Goal: Task Accomplishment & Management: Manage account settings

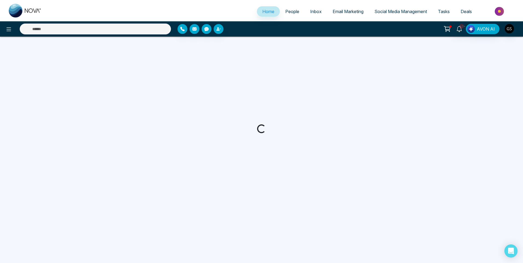
select select "*"
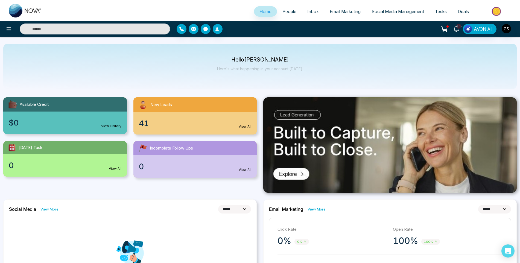
click at [286, 12] on span "People" at bounding box center [289, 11] width 14 height 5
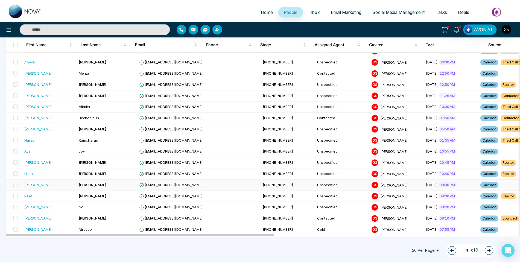
scroll to position [328, 0]
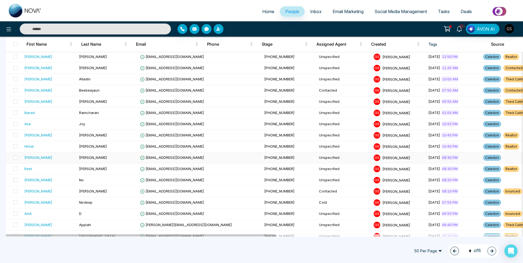
click at [91, 160] on td "[PERSON_NAME]" at bounding box center [107, 157] width 61 height 11
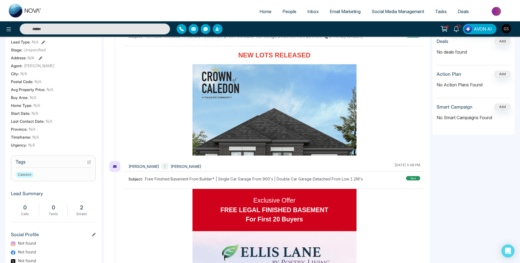
click at [89, 163] on icon at bounding box center [90, 161] width 2 height 2
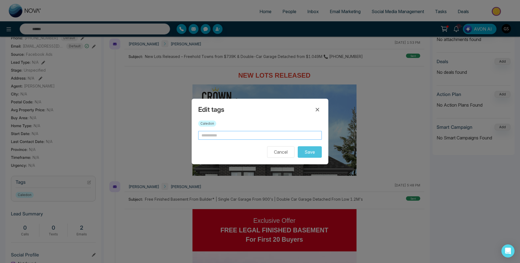
scroll to position [0, 21]
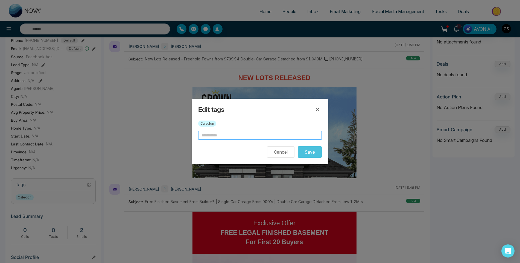
click at [272, 137] on input "text" at bounding box center [260, 135] width 124 height 9
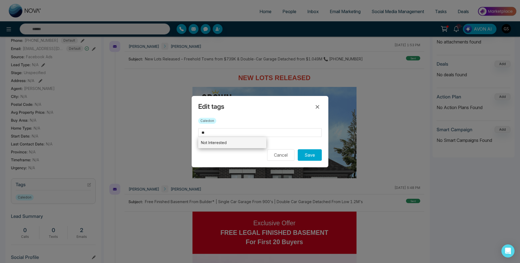
click at [247, 139] on li "Not Interested" at bounding box center [232, 142] width 68 height 11
type input "**********"
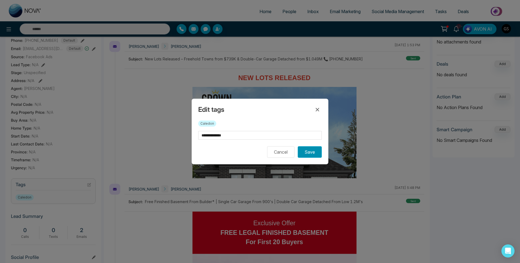
click at [307, 155] on button "Save" at bounding box center [310, 151] width 24 height 11
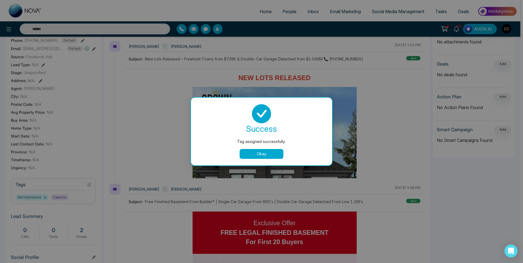
click at [323, 75] on div "Tag assigned successfully. success Tag assigned successfully. Okay" at bounding box center [261, 131] width 523 height 263
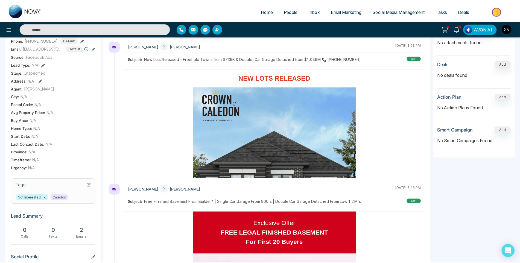
scroll to position [0, 18]
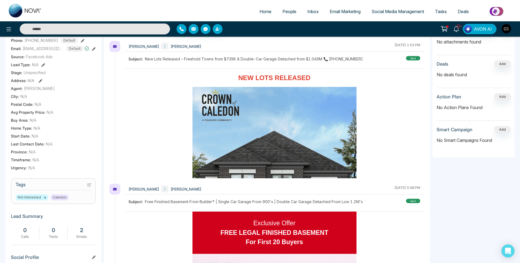
click at [288, 8] on link "People" at bounding box center [289, 11] width 25 height 10
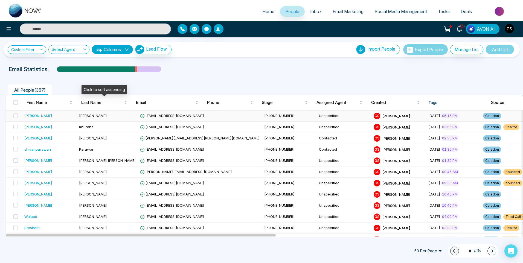
click at [114, 116] on td "[PERSON_NAME]" at bounding box center [107, 115] width 61 height 11
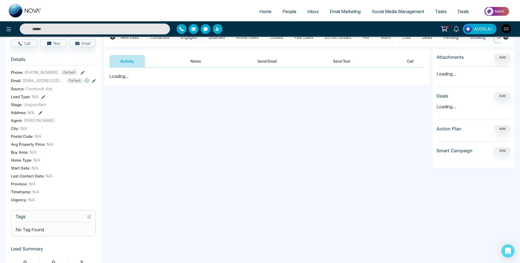
scroll to position [137, 0]
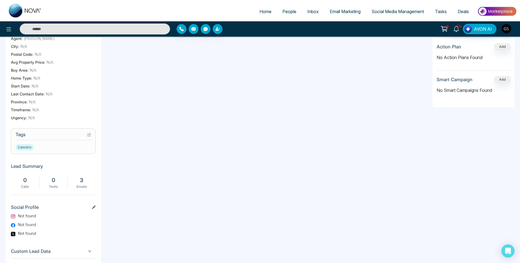
click at [88, 137] on icon at bounding box center [89, 135] width 4 height 4
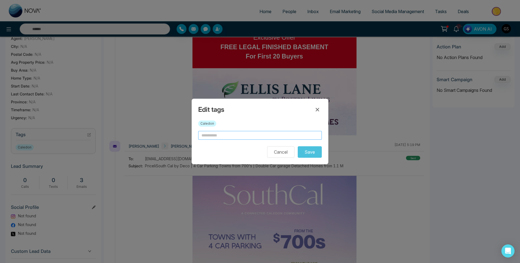
click at [204, 136] on input "text" at bounding box center [260, 135] width 124 height 9
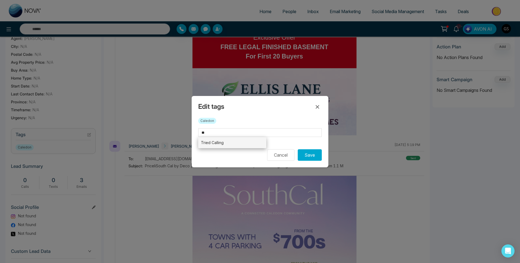
click at [212, 143] on li "Tried Calling" at bounding box center [232, 142] width 68 height 11
type input "**********"
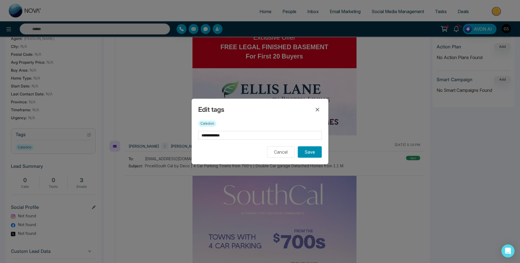
click at [306, 151] on button "Save" at bounding box center [310, 151] width 24 height 11
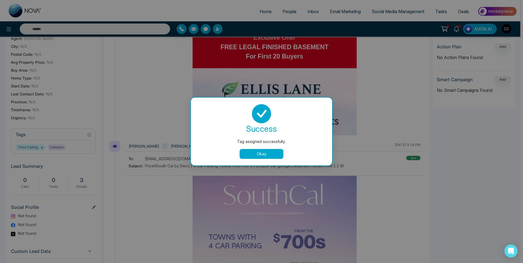
click at [281, 160] on div "success Tag assigned successfully. Okay" at bounding box center [261, 132] width 141 height 68
click at [280, 157] on button "Okay" at bounding box center [261, 154] width 44 height 10
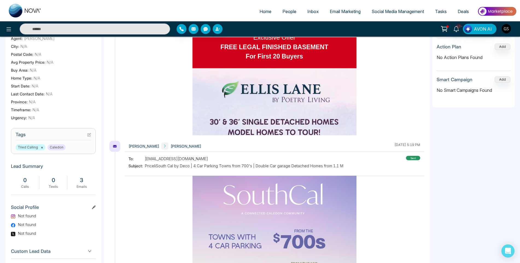
click at [290, 12] on span "People" at bounding box center [289, 11] width 14 height 5
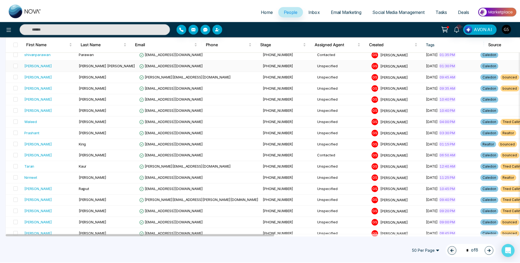
scroll to position [82, 0]
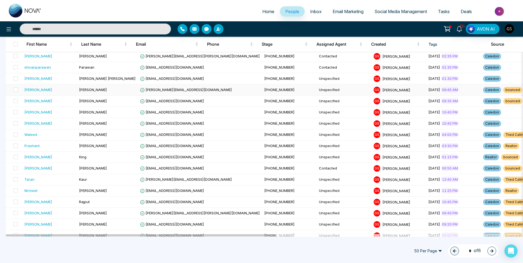
click at [262, 91] on td "[PHONE_NUMBER]" at bounding box center [289, 89] width 55 height 11
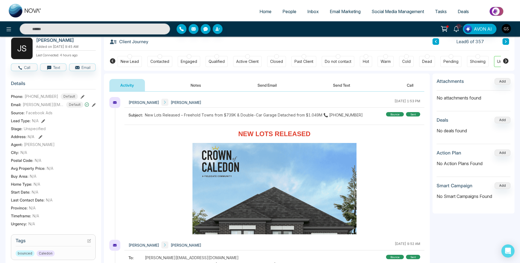
scroll to position [109, 0]
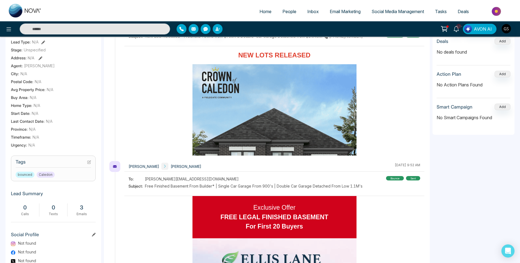
click at [90, 164] on icon at bounding box center [89, 162] width 4 height 4
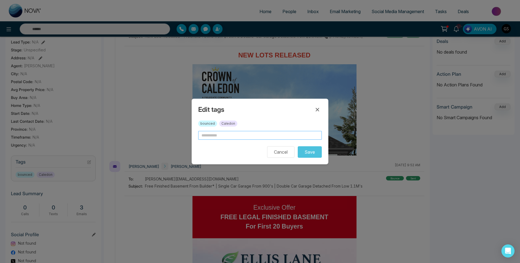
click at [205, 136] on input "text" at bounding box center [260, 135] width 124 height 9
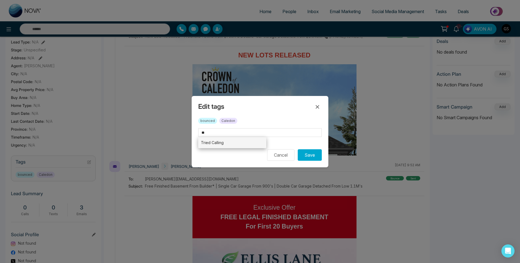
click at [225, 143] on li "Tried Calling" at bounding box center [232, 142] width 68 height 11
type input "**********"
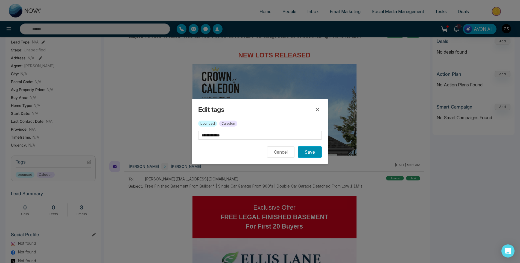
click at [319, 151] on button "Save" at bounding box center [310, 151] width 24 height 11
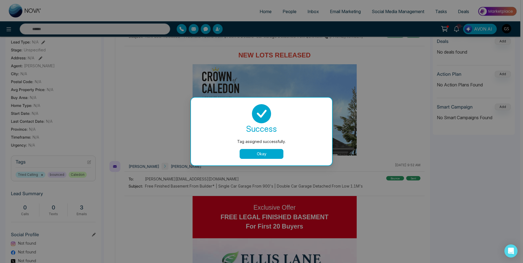
click at [274, 155] on button "Okay" at bounding box center [261, 154] width 44 height 10
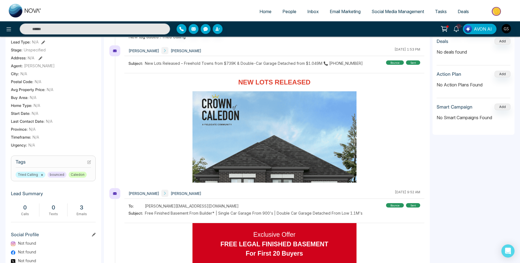
click at [289, 15] on link "People" at bounding box center [289, 11] width 25 height 10
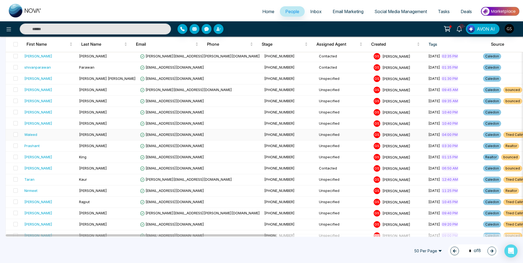
scroll to position [109, 0]
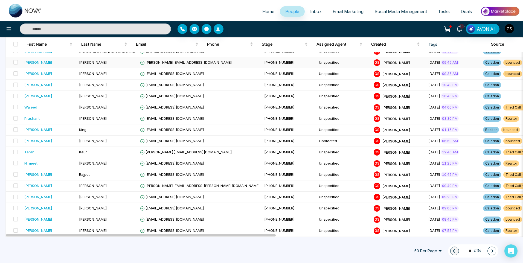
click at [522, 65] on span "+ 1" at bounding box center [528, 63] width 9 height 6
drag, startPoint x: 175, startPoint y: 72, endPoint x: 141, endPoint y: 74, distance: 34.2
click at [140, 74] on td "[EMAIL_ADDRESS][DOMAIN_NAME]" at bounding box center [200, 73] width 124 height 11
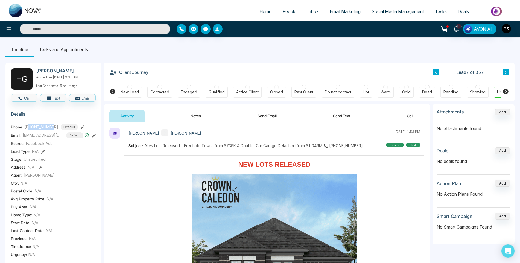
drag, startPoint x: 54, startPoint y: 131, endPoint x: 28, endPoint y: 132, distance: 25.4
click at [28, 130] on div "[PHONE_NUMBER] Default" at bounding box center [51, 127] width 53 height 6
drag, startPoint x: 28, startPoint y: 132, endPoint x: 22, endPoint y: 136, distance: 8.3
click at [22, 136] on div "Email: [EMAIL_ADDRESS][DOMAIN_NAME] Default" at bounding box center [53, 135] width 85 height 6
copy div "[EMAIL_ADDRESS][DOMAIN_NAME]"
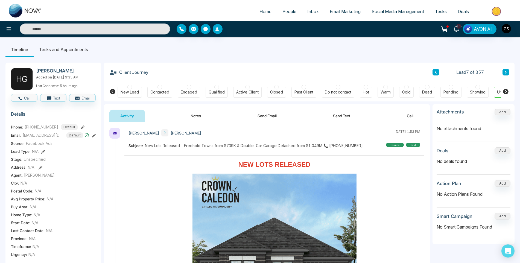
click at [160, 85] on div at bounding box center [159, 87] width 5 height 5
click at [292, 12] on span "People" at bounding box center [289, 11] width 14 height 5
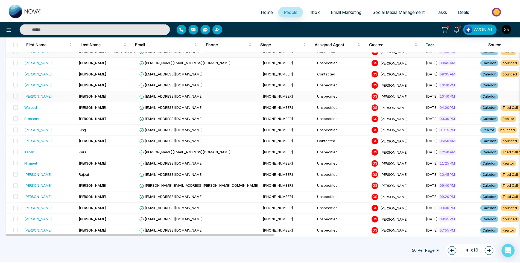
scroll to position [137, 0]
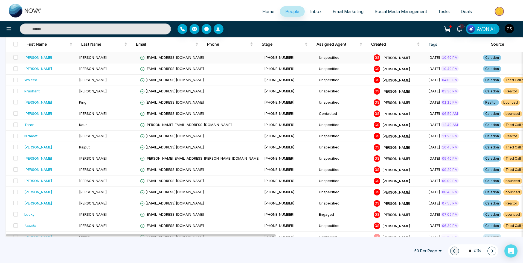
click at [153, 54] on td "[EMAIL_ADDRESS][DOMAIN_NAME]" at bounding box center [200, 57] width 124 height 11
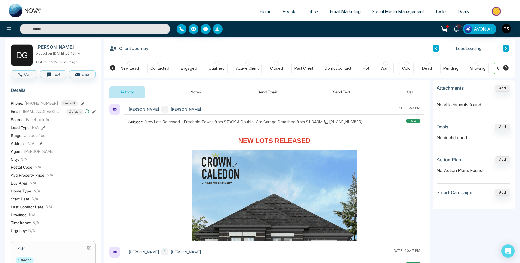
scroll to position [137, 0]
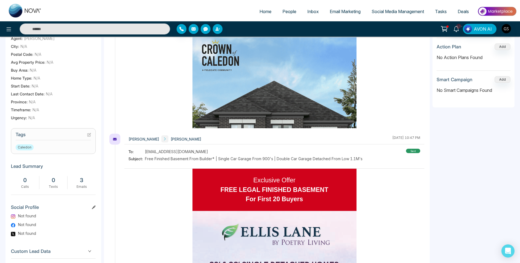
click at [89, 137] on icon at bounding box center [89, 135] width 4 height 4
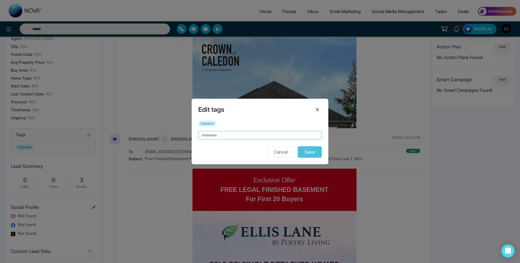
click at [233, 135] on input "text" at bounding box center [260, 135] width 124 height 9
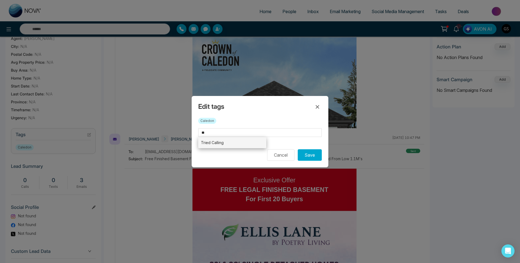
click at [239, 144] on li "Tried Calling" at bounding box center [232, 142] width 68 height 11
type input "**********"
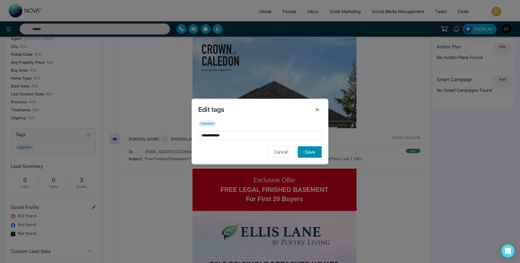
click at [316, 154] on button "Save" at bounding box center [310, 151] width 24 height 11
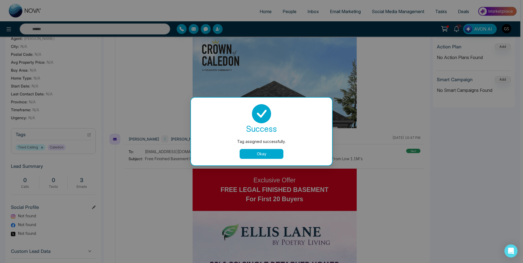
click at [288, 14] on div "Tag assigned successfully. success Tag assigned successfully. Okay" at bounding box center [261, 131] width 523 height 263
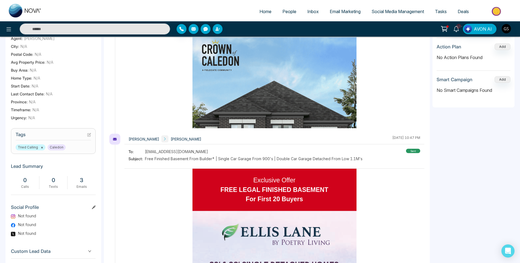
click at [288, 14] on span "People" at bounding box center [289, 11] width 14 height 5
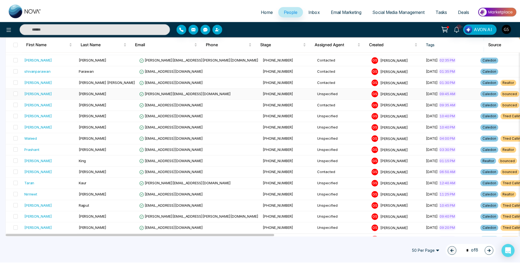
scroll to position [82, 0]
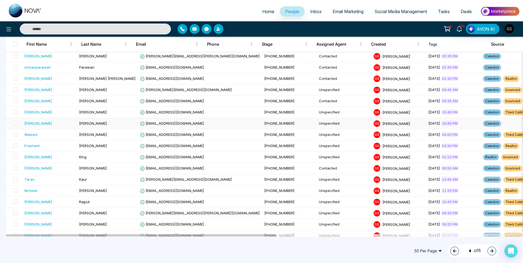
click at [105, 123] on td "[PERSON_NAME]" at bounding box center [107, 123] width 61 height 11
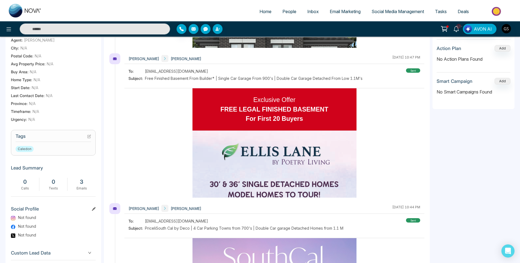
scroll to position [137, 0]
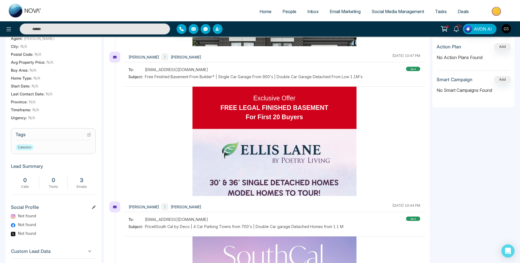
click at [88, 137] on icon at bounding box center [89, 135] width 4 height 4
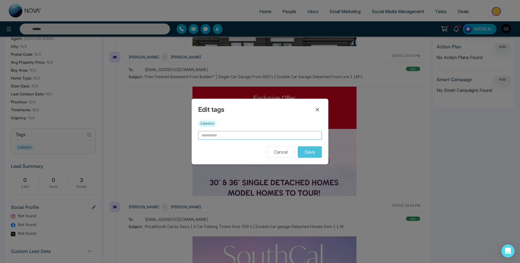
click at [227, 137] on input "text" at bounding box center [260, 135] width 124 height 9
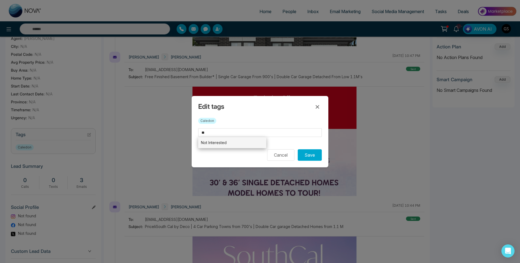
click at [222, 145] on li "Not Interested" at bounding box center [232, 142] width 68 height 11
type input "**********"
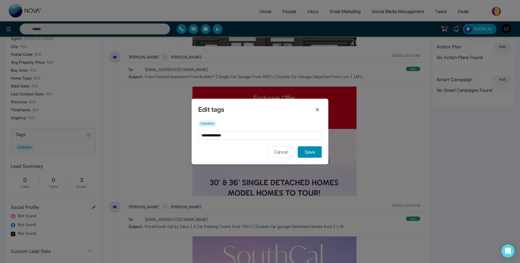
click at [319, 156] on button "Save" at bounding box center [310, 151] width 24 height 11
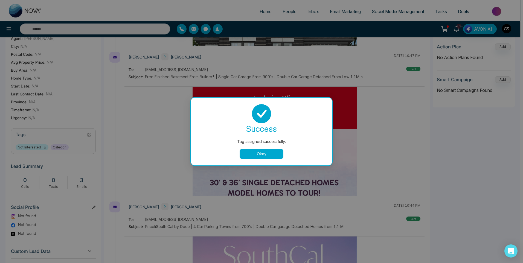
click at [298, 95] on div "Tag assigned successfully. success Tag assigned successfully. Okay" at bounding box center [261, 131] width 523 height 263
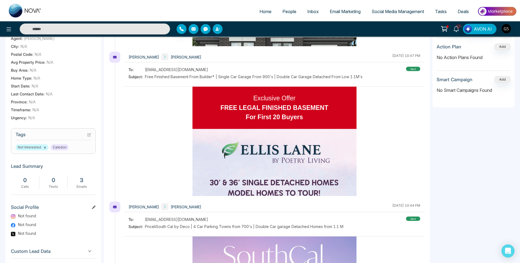
click at [301, 72] on div "To: [EMAIL_ADDRESS][DOMAIN_NAME]" at bounding box center [245, 70] width 234 height 6
click at [292, 11] on span "People" at bounding box center [289, 11] width 14 height 5
